Goal: Information Seeking & Learning: Learn about a topic

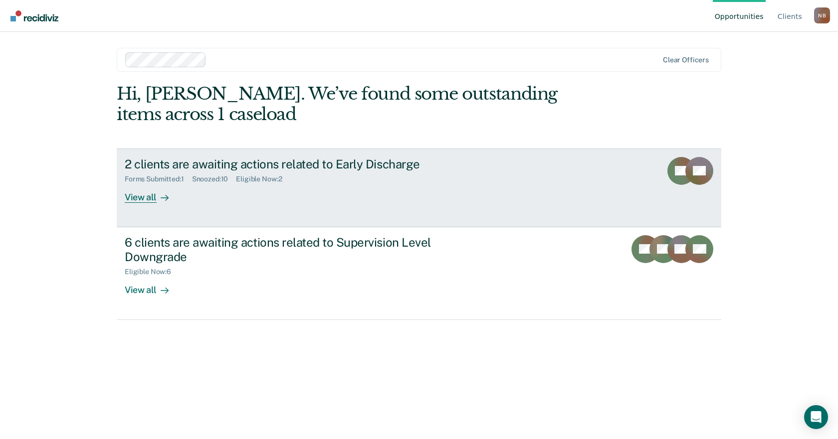
click at [304, 172] on div "Forms Submitted : 1 Snoozed : 10 Eligible Now : 2" at bounding box center [300, 177] width 350 height 12
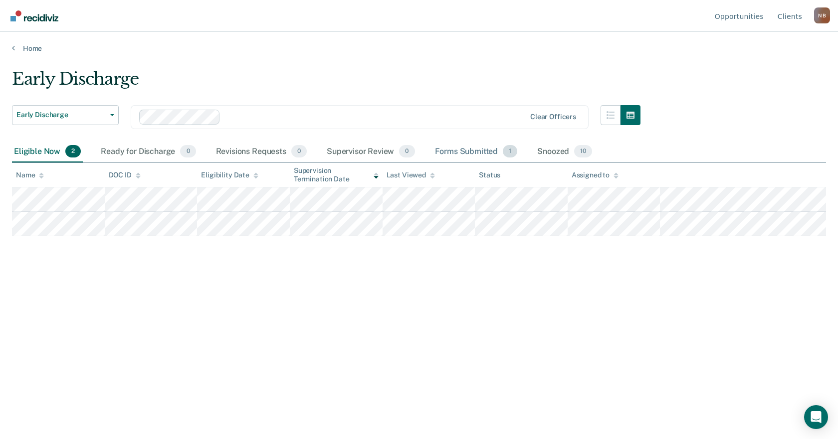
click at [478, 152] on div "Forms Submitted 1" at bounding box center [476, 152] width 87 height 22
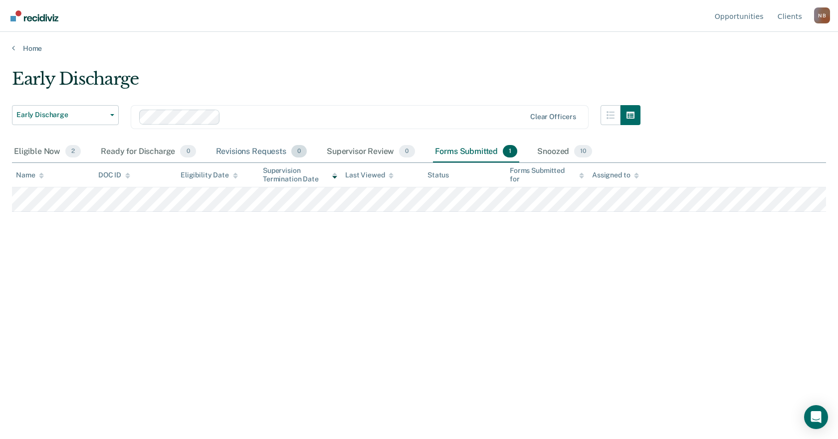
click at [263, 153] on div "Revisions Requests 0" at bounding box center [261, 152] width 95 height 22
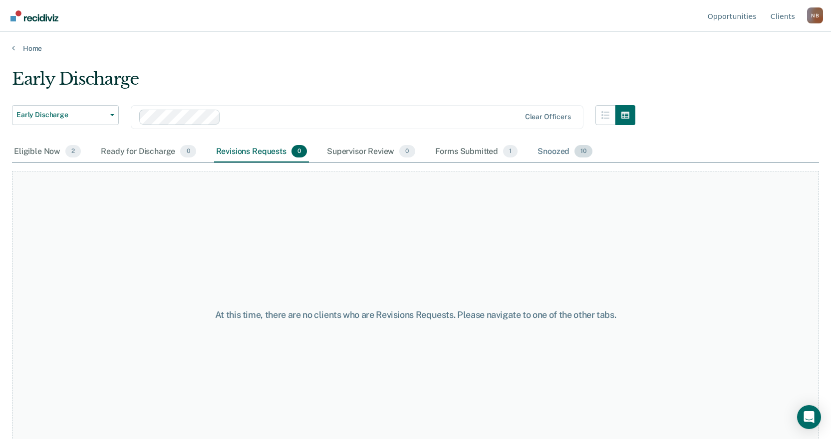
click at [577, 154] on span "10" at bounding box center [583, 151] width 18 height 13
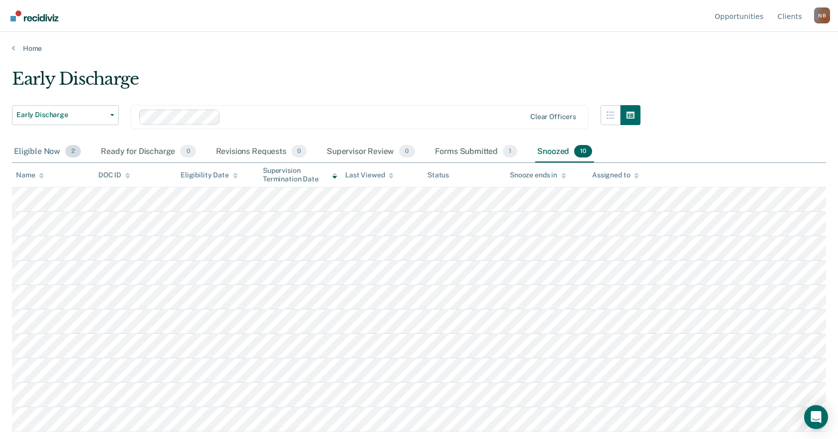
click at [44, 152] on div "Eligible Now 2" at bounding box center [47, 152] width 71 height 22
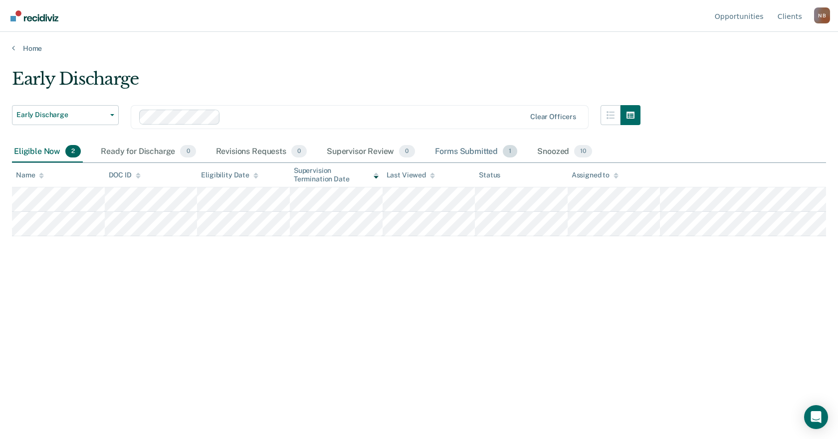
click at [494, 147] on div "Forms Submitted 1" at bounding box center [476, 152] width 87 height 22
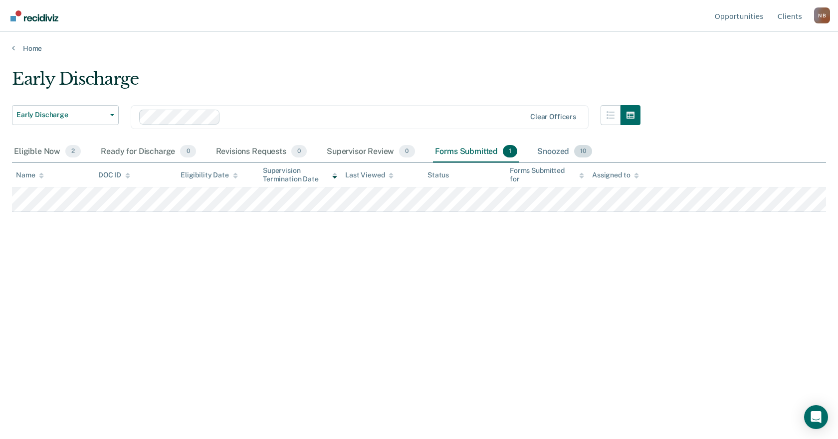
click at [579, 153] on span "10" at bounding box center [583, 151] width 18 height 13
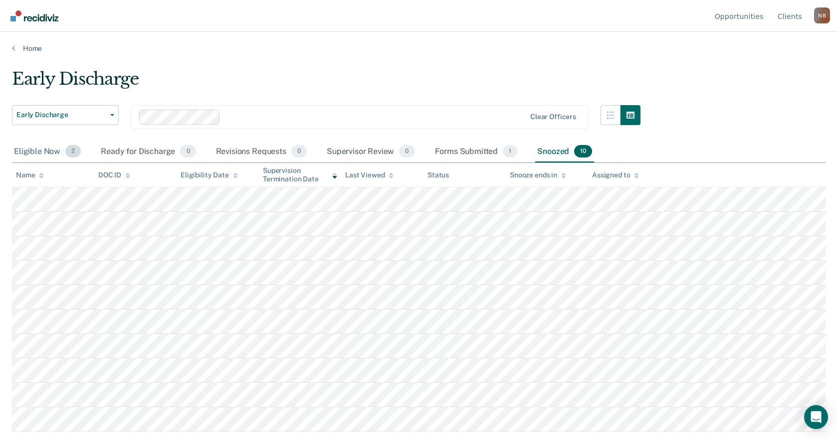
click at [27, 148] on div "Eligible Now 2" at bounding box center [47, 152] width 71 height 22
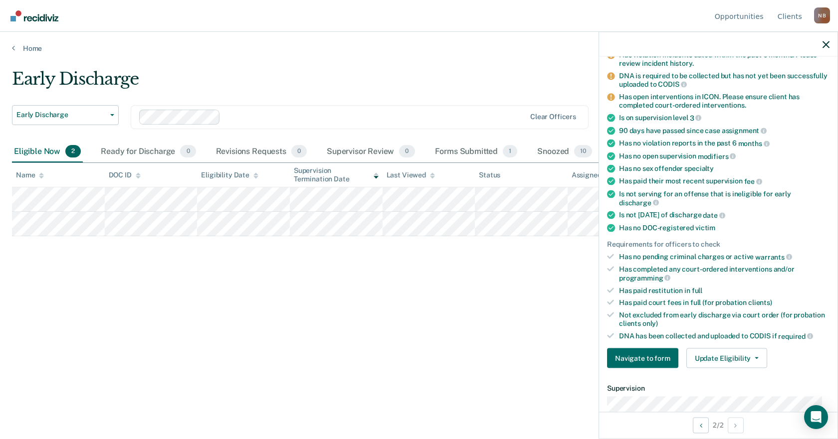
scroll to position [150, 0]
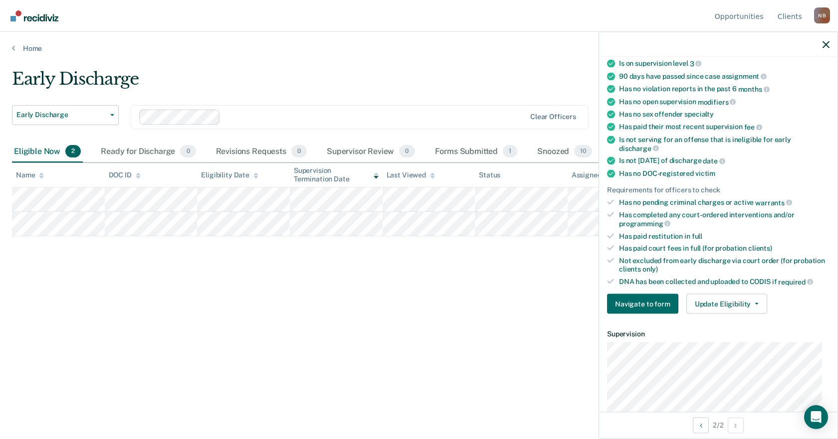
click at [461, 296] on div "Early Discharge Early Discharge Early Discharge Supervision Level Downgrade Cle…" at bounding box center [419, 217] width 814 height 296
click at [816, 44] on div at bounding box center [718, 44] width 238 height 25
click at [826, 42] on icon "button" at bounding box center [826, 44] width 7 height 7
